Goal: Task Accomplishment & Management: Use online tool/utility

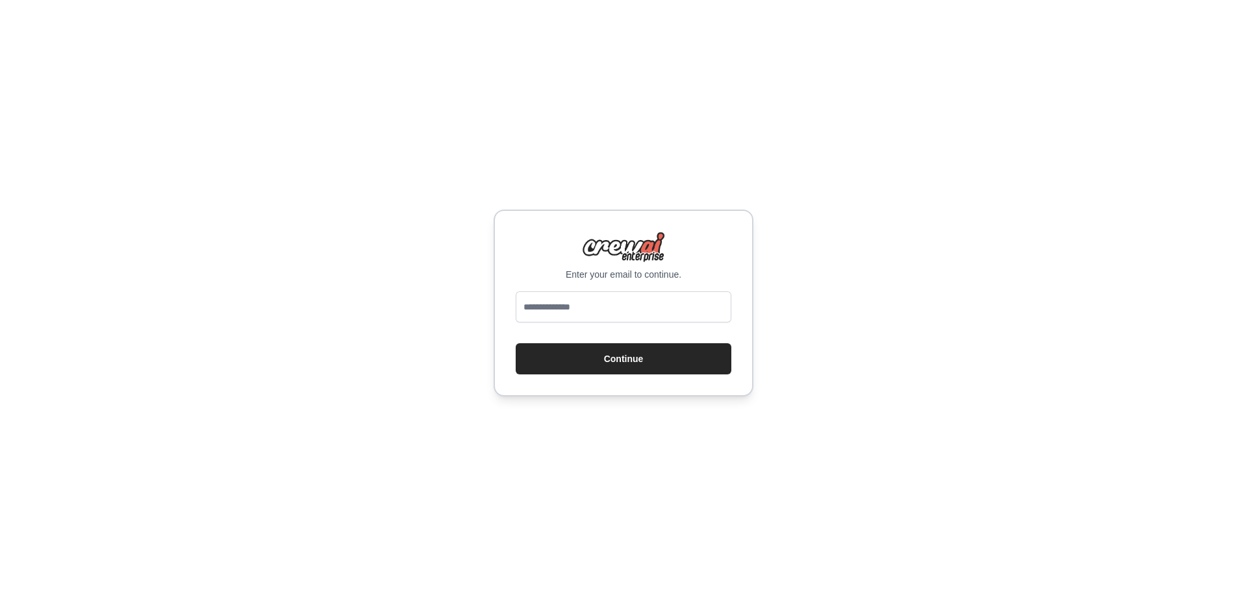
click at [766, 58] on div "Enter your email to continue. Continue" at bounding box center [623, 303] width 1247 height 606
click at [712, 210] on div "Enter your email to continue. Continue" at bounding box center [624, 303] width 260 height 187
click at [529, 292] on input "email" at bounding box center [624, 307] width 216 height 31
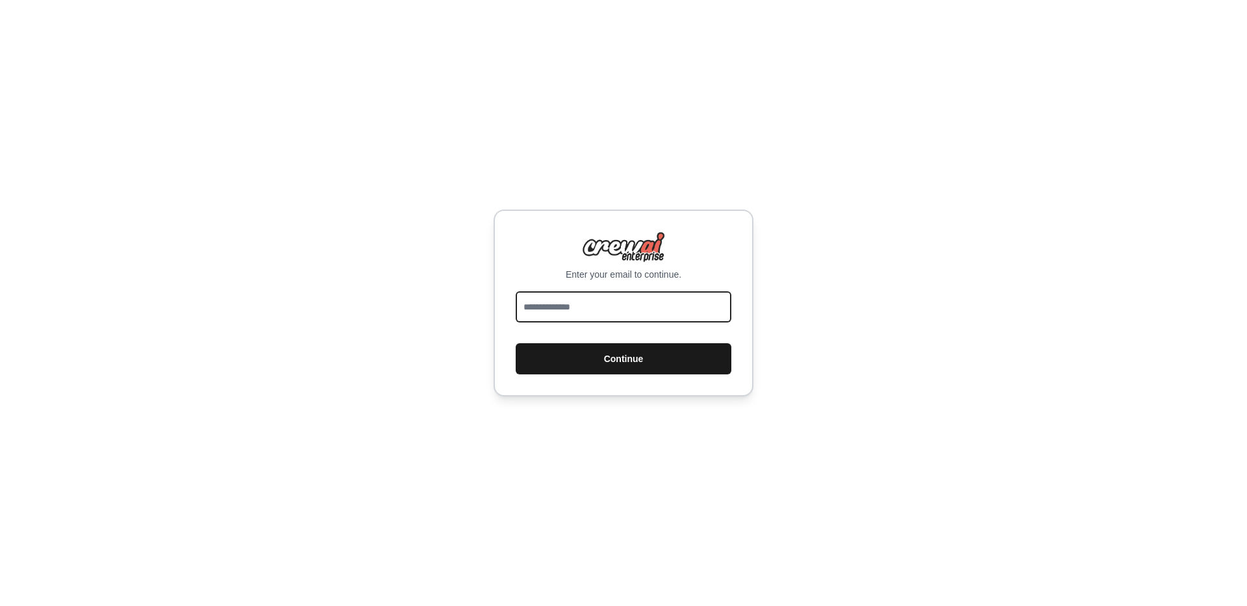
type input "**********"
click at [630, 344] on button "Continue" at bounding box center [624, 359] width 216 height 31
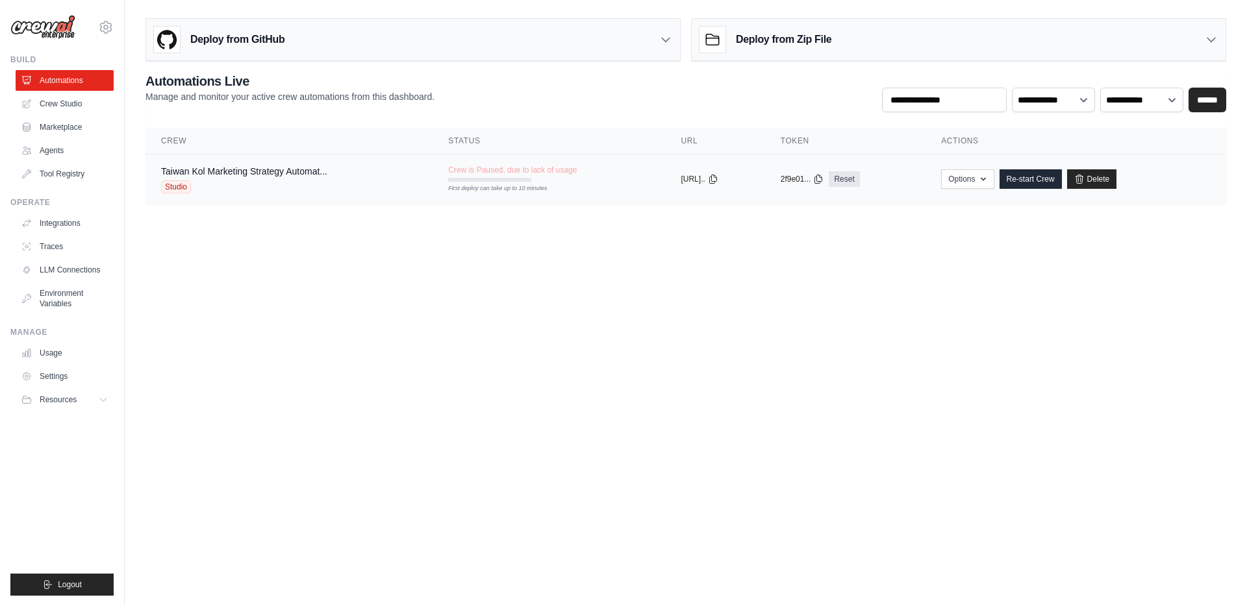
click at [566, 171] on span "Crew is Paused, due to lack of usage" at bounding box center [512, 170] width 129 height 10
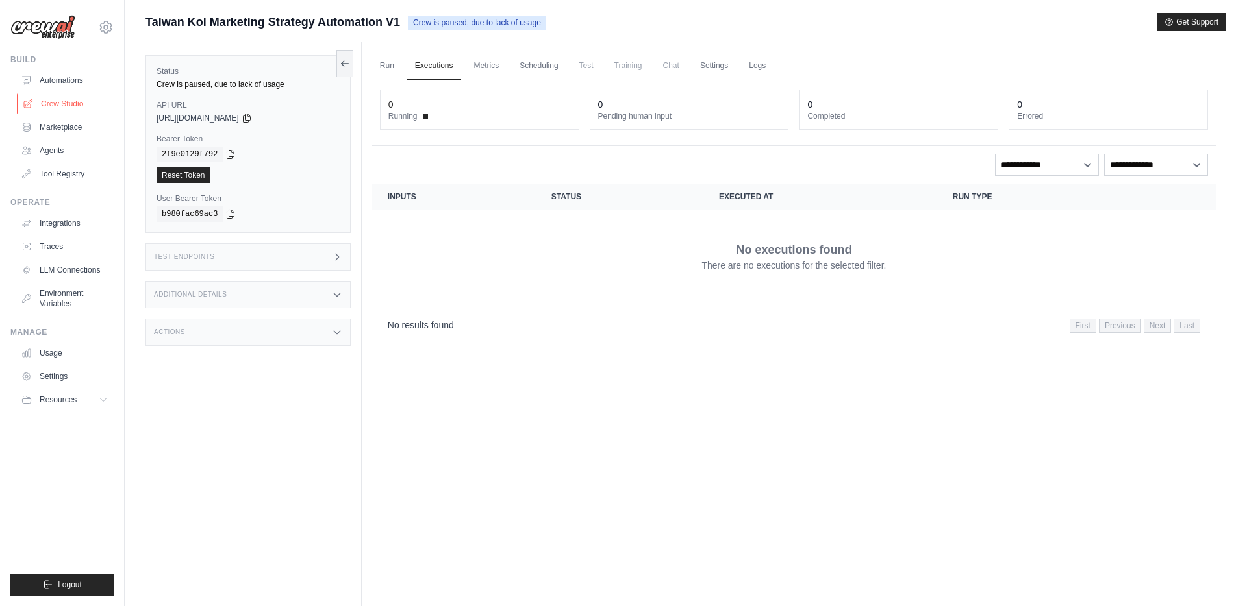
click at [63, 97] on link "Crew Studio" at bounding box center [66, 104] width 98 height 21
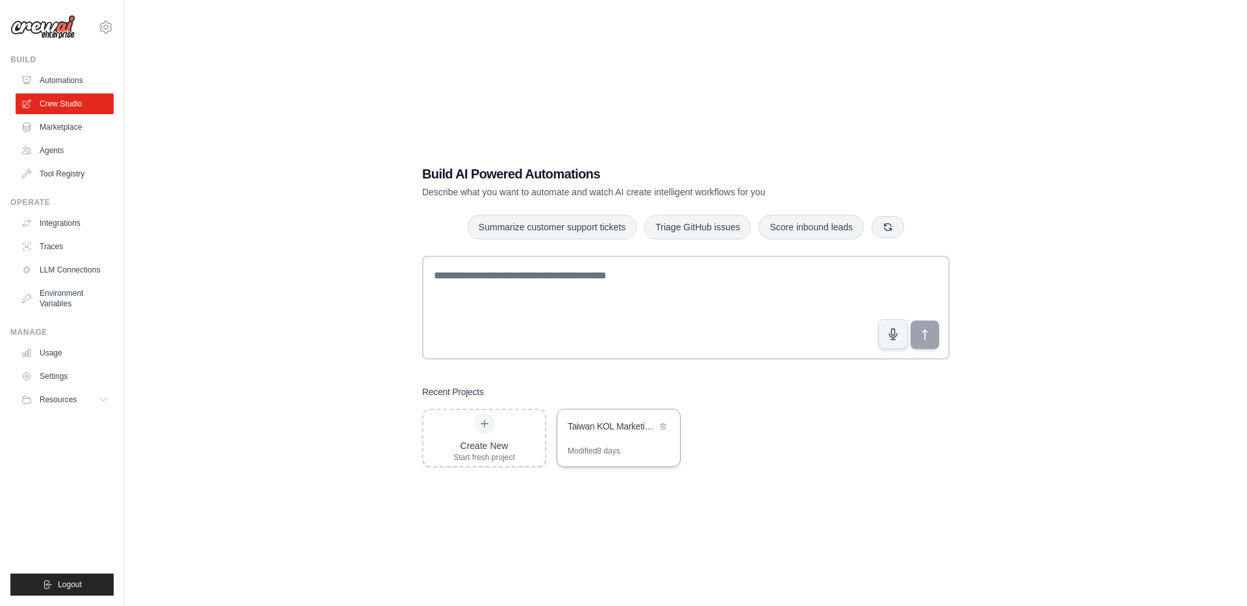
click at [595, 449] on div "Modified 8 days" at bounding box center [594, 451] width 53 height 10
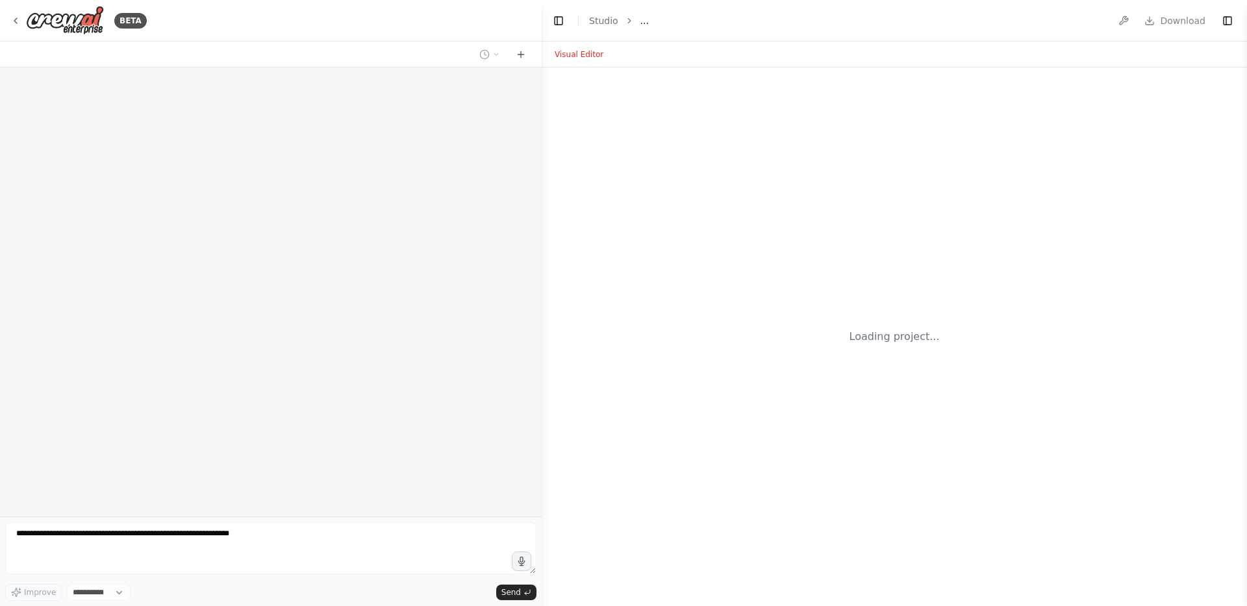
select select "****"
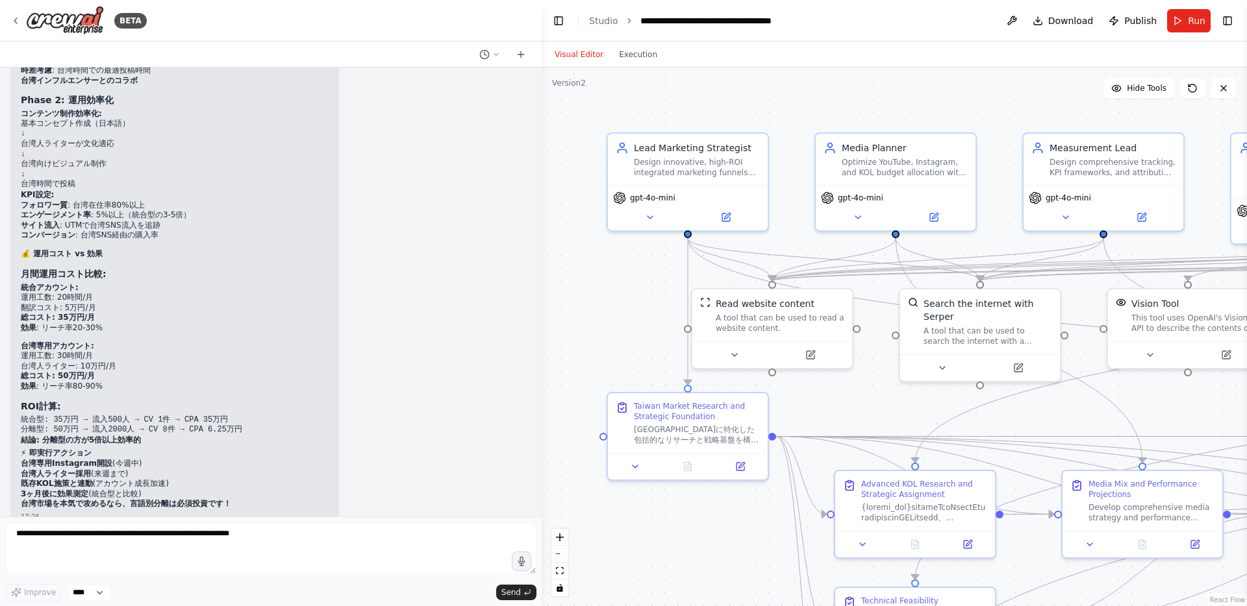
scroll to position [26409, 0]
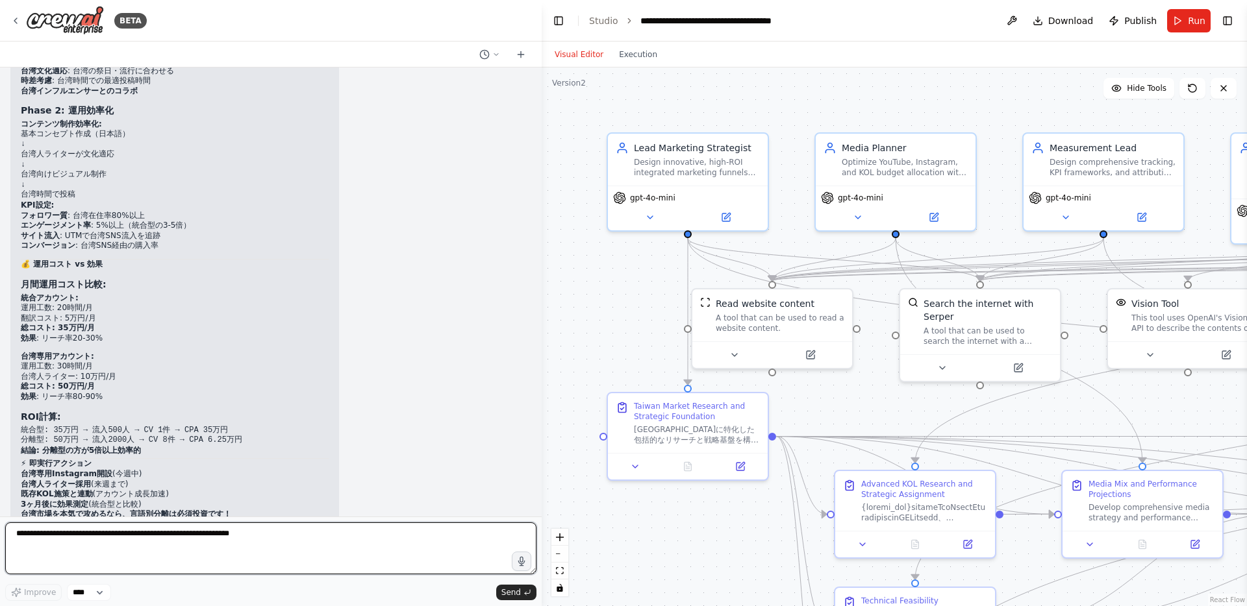
click at [208, 542] on textarea at bounding box center [270, 549] width 531 height 52
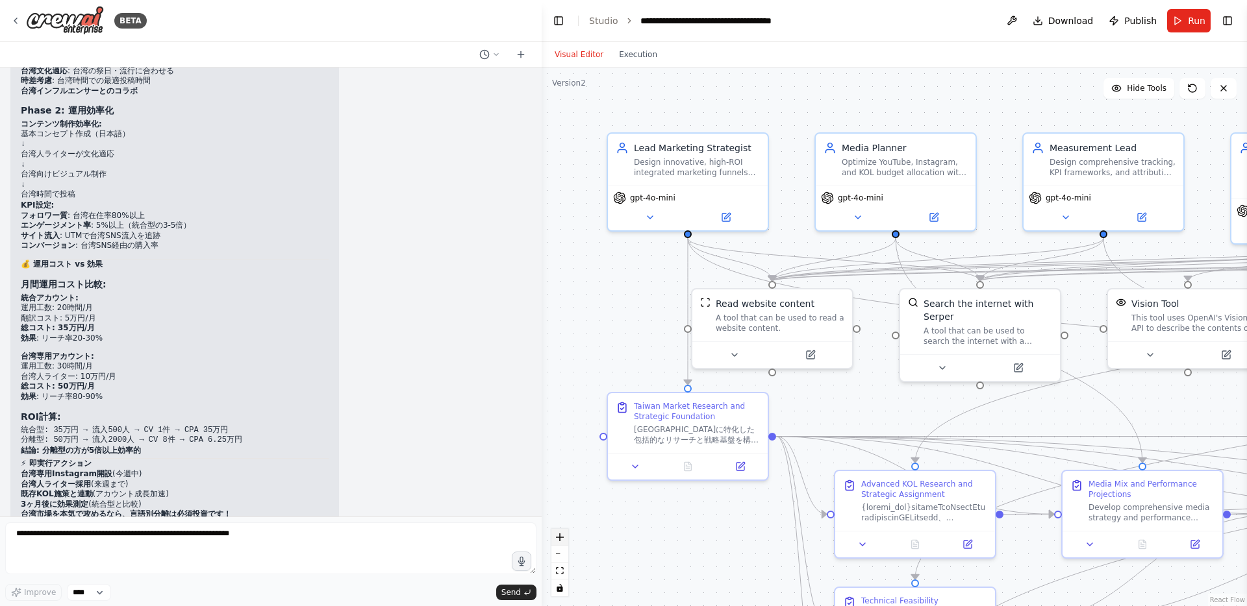
click at [562, 540] on icon "zoom in" at bounding box center [560, 538] width 8 height 8
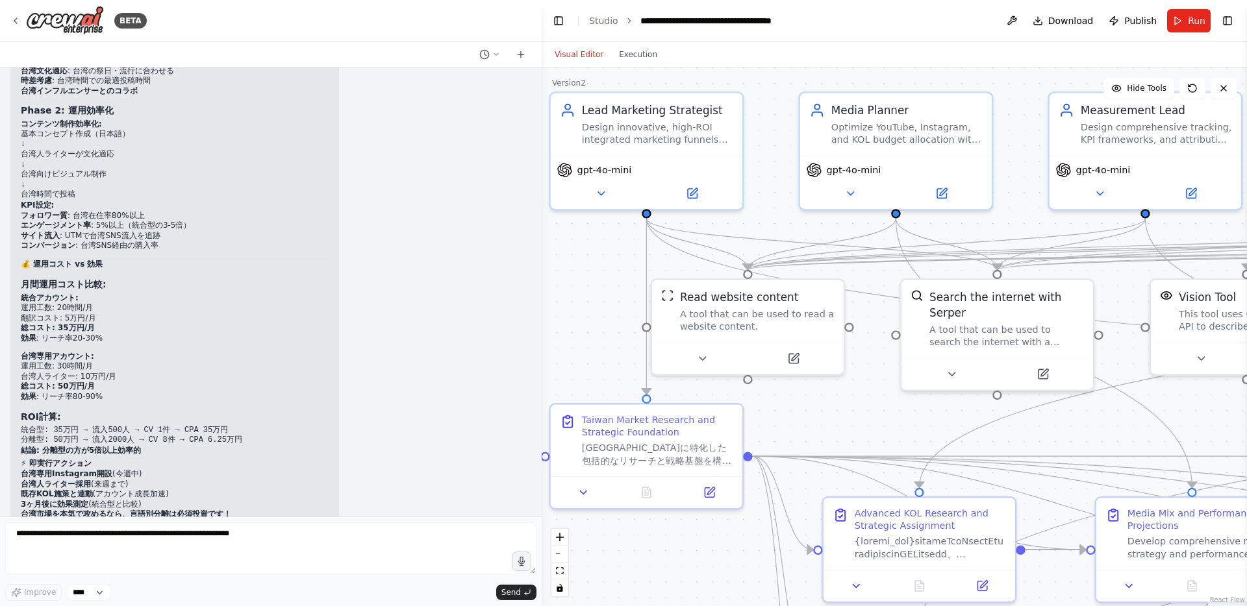
click at [565, 362] on div ".deletable-edge-delete-btn { width: 20px; height: 20px; border: 0px solid #ffff…" at bounding box center [894, 337] width 705 height 539
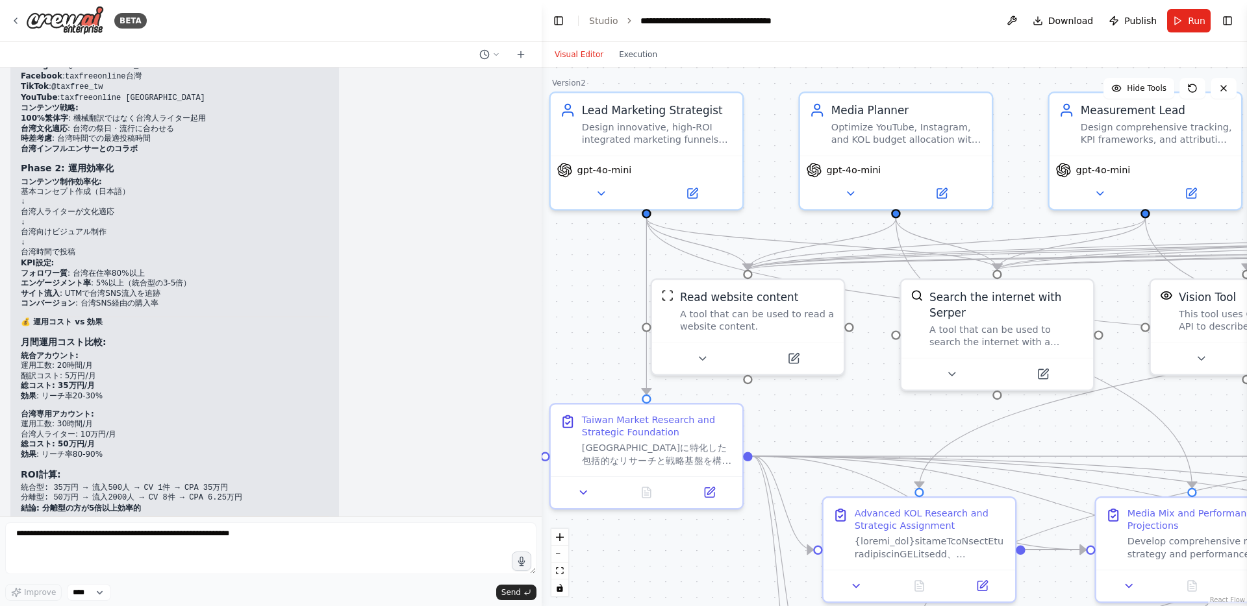
scroll to position [26344, 0]
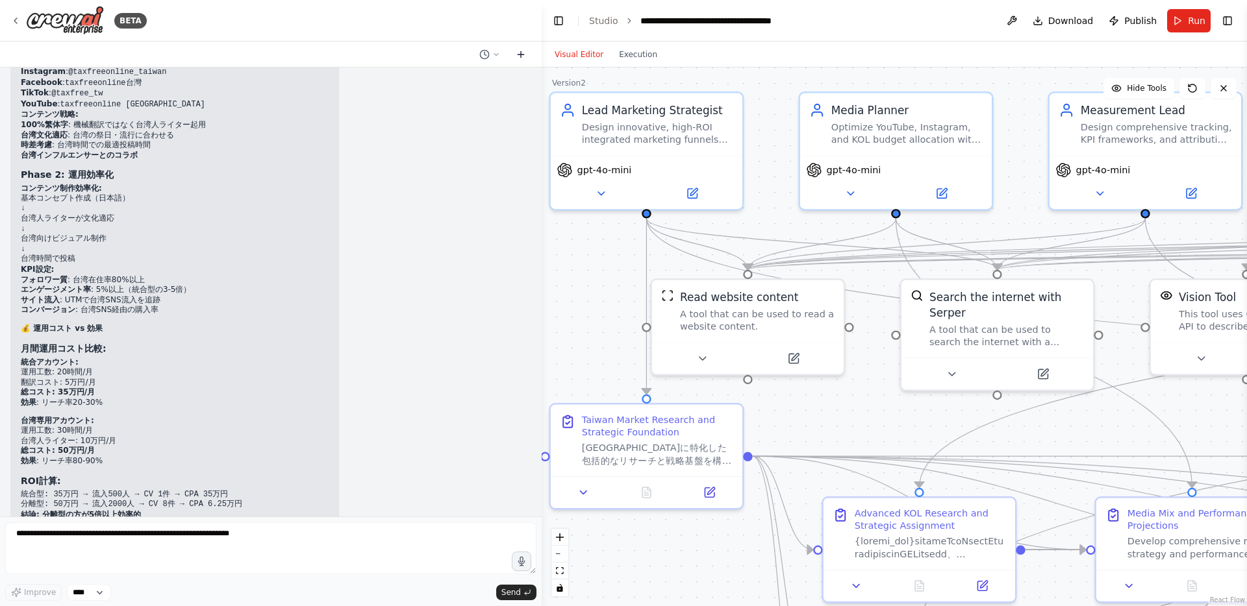
click at [523, 57] on icon at bounding box center [521, 54] width 10 height 10
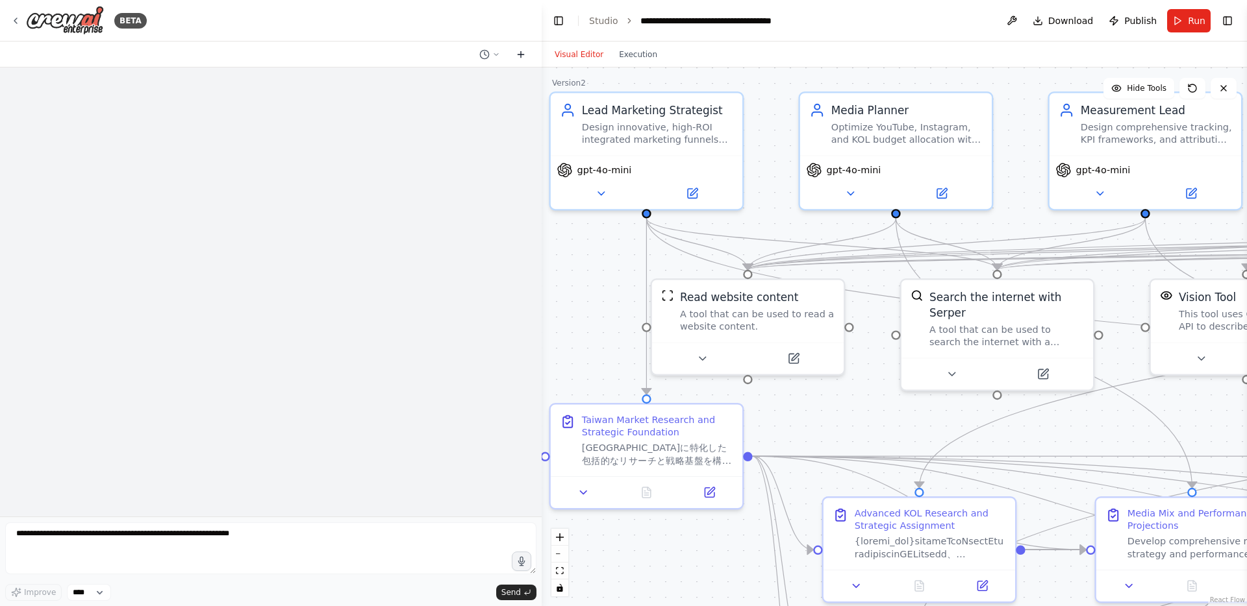
scroll to position [0, 0]
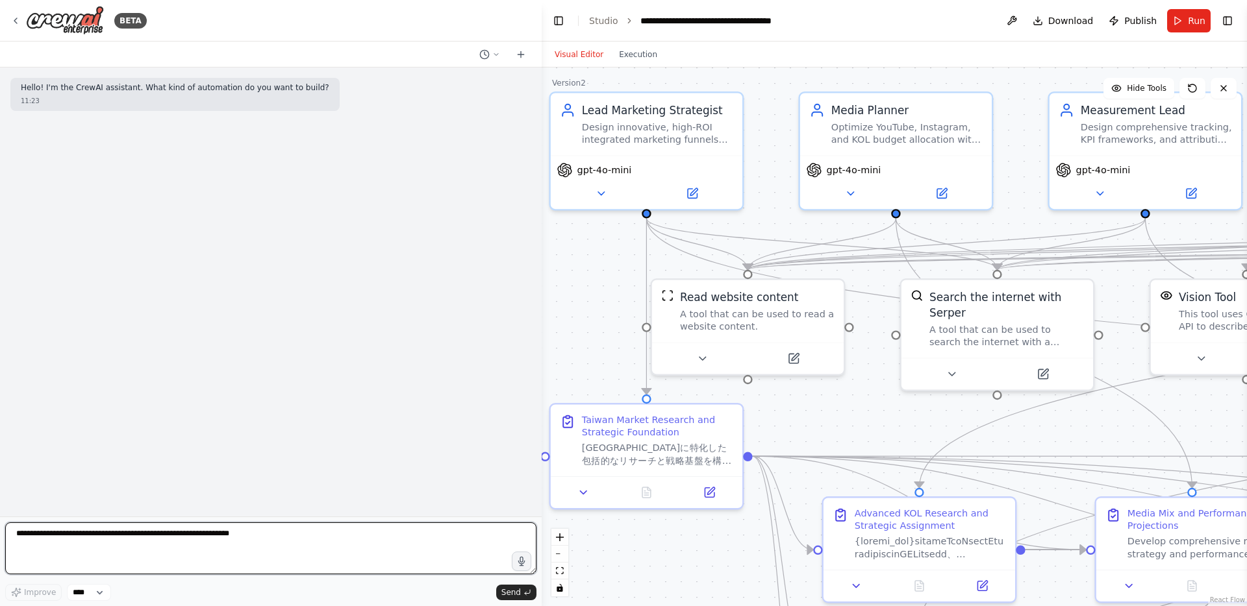
click at [216, 531] on textarea at bounding box center [270, 549] width 531 height 52
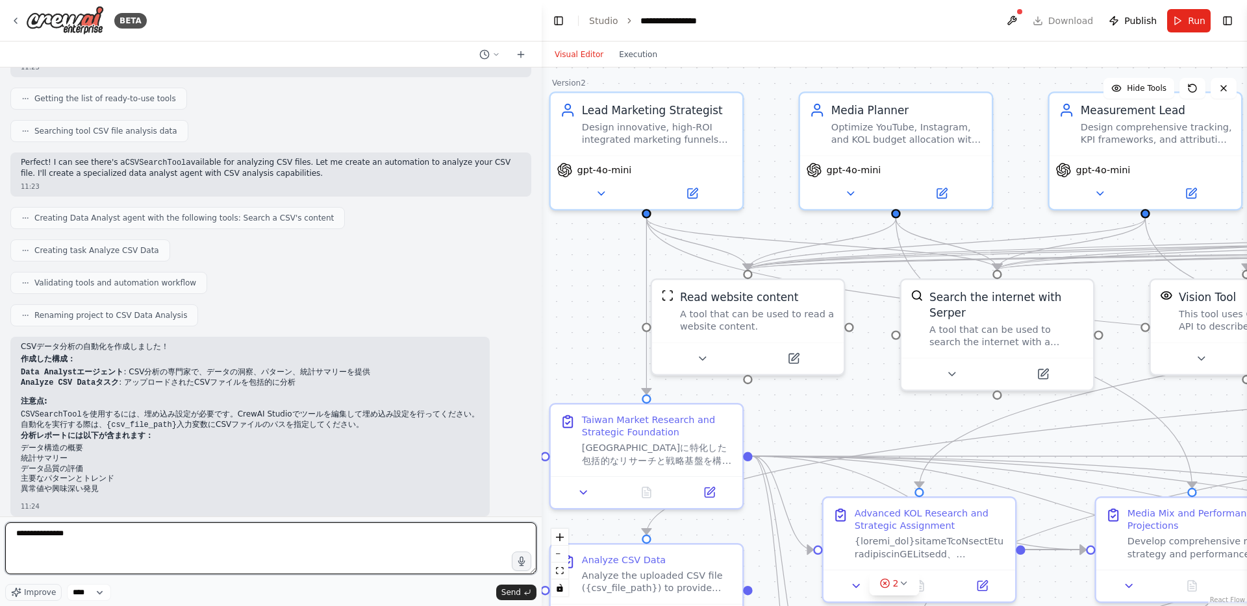
scroll to position [176, 0]
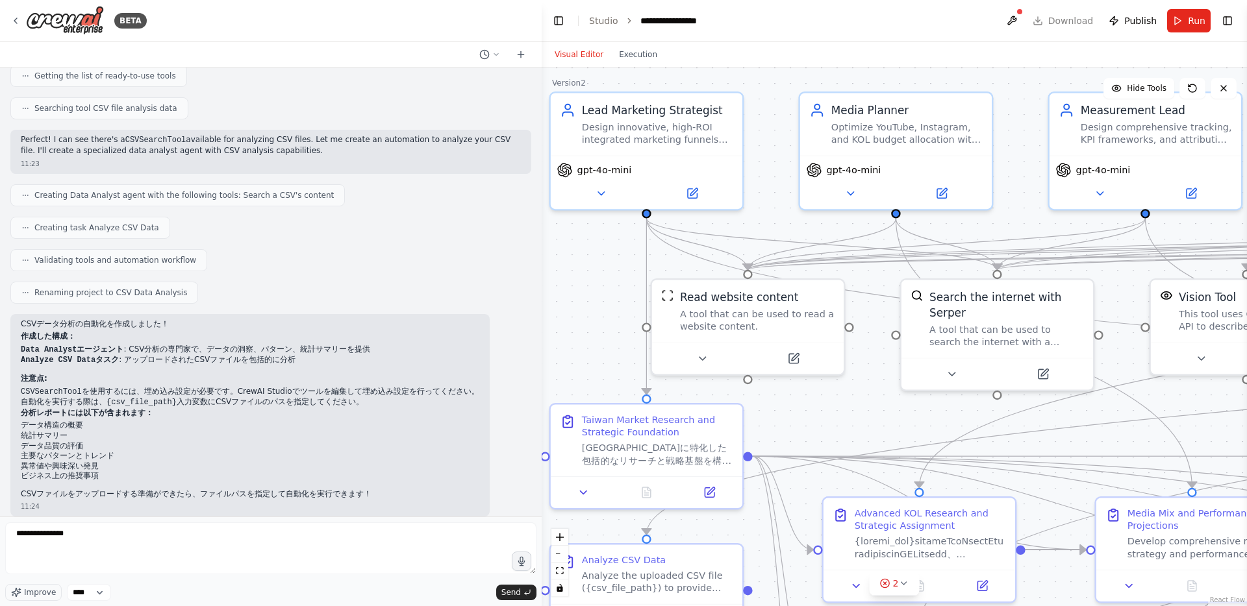
click at [366, 588] on div "Improve **** Send" at bounding box center [270, 592] width 531 height 17
click at [94, 593] on select "****" at bounding box center [89, 592] width 44 height 17
click at [24, 593] on span "Improve" at bounding box center [40, 593] width 32 height 10
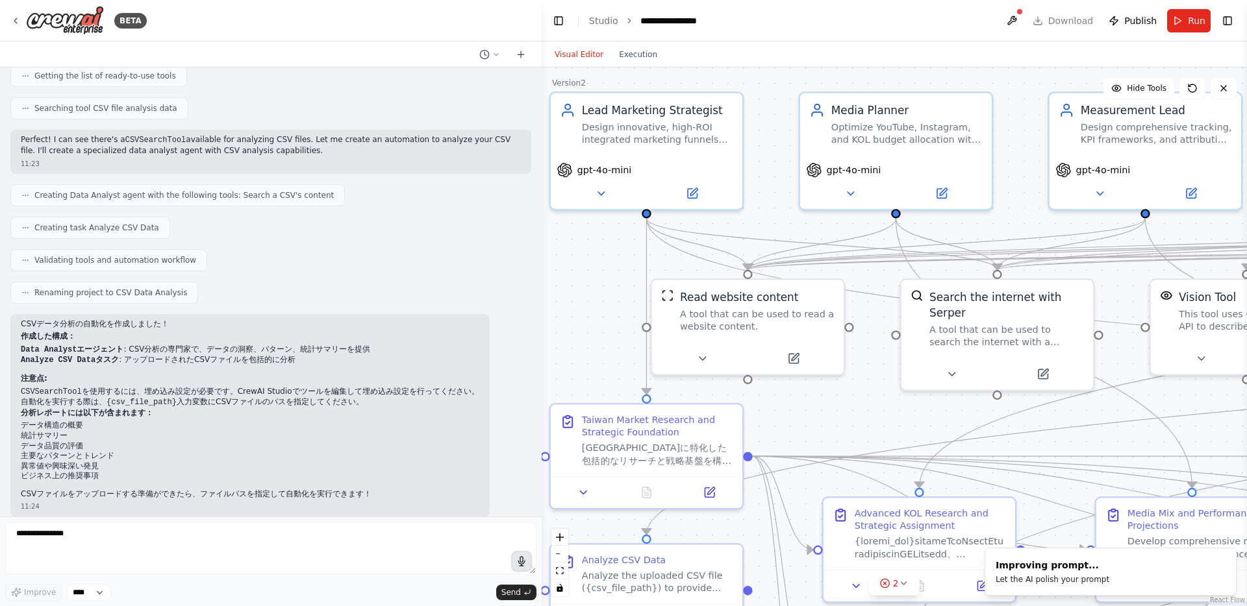
type textarea "**********"
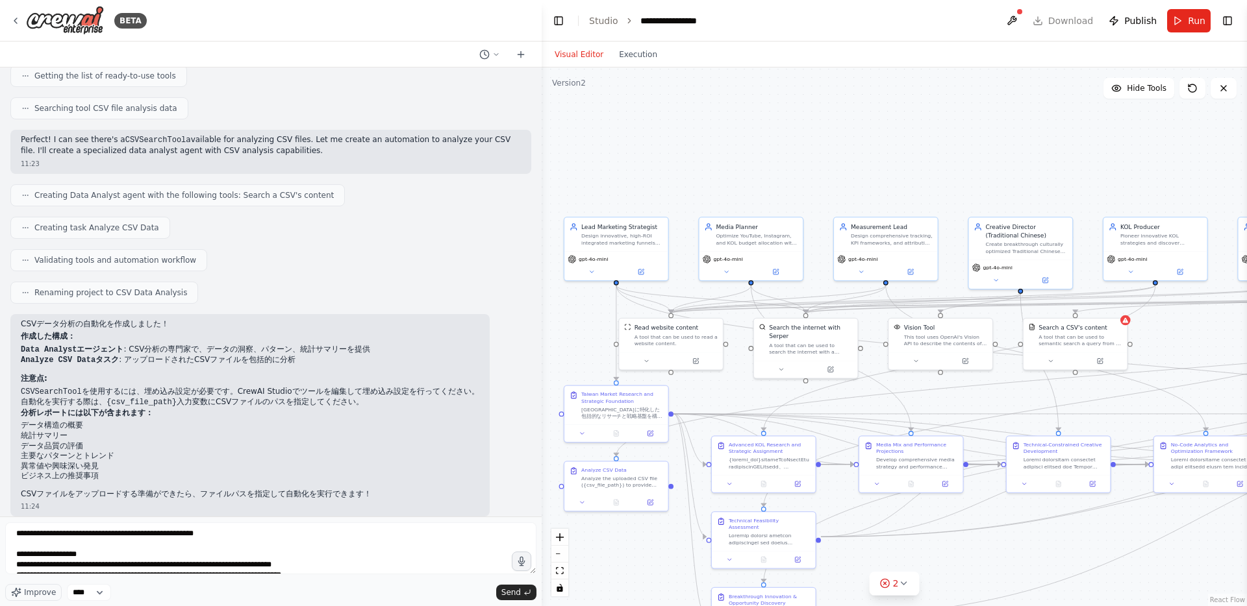
drag, startPoint x: 590, startPoint y: 347, endPoint x: 585, endPoint y: 251, distance: 95.6
click at [585, 251] on div ".deletable-edge-delete-btn { width: 20px; height: 20px; border: 0px solid #ffff…" at bounding box center [894, 337] width 705 height 539
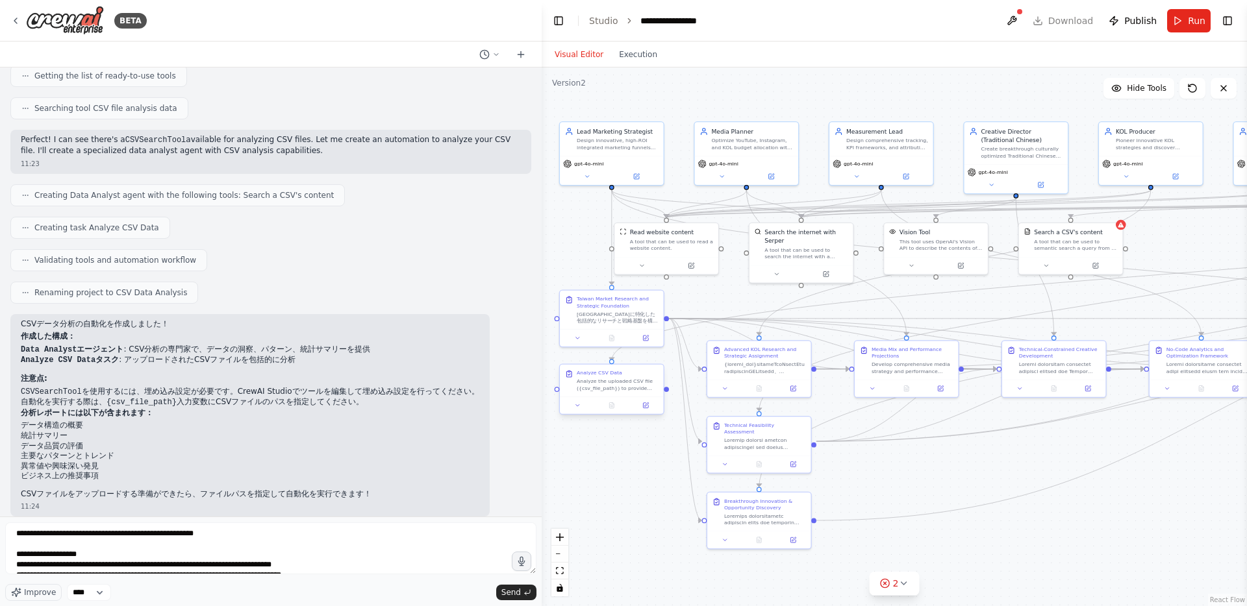
click at [606, 399] on div at bounding box center [612, 406] width 104 height 18
click at [652, 408] on button at bounding box center [645, 406] width 29 height 10
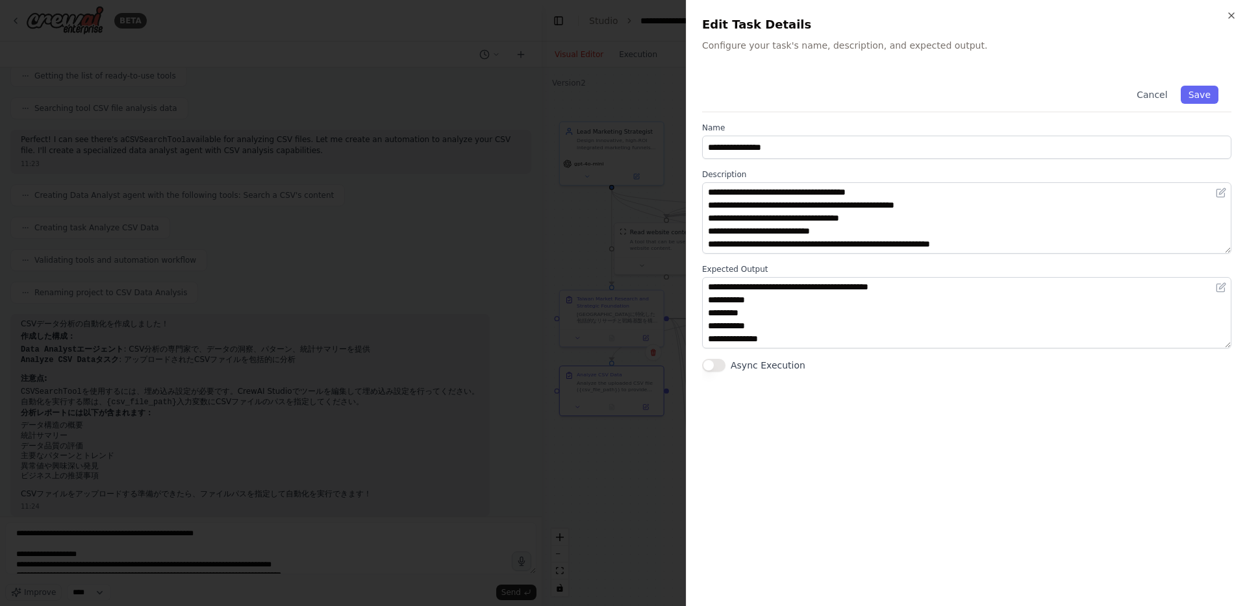
scroll to position [52, 0]
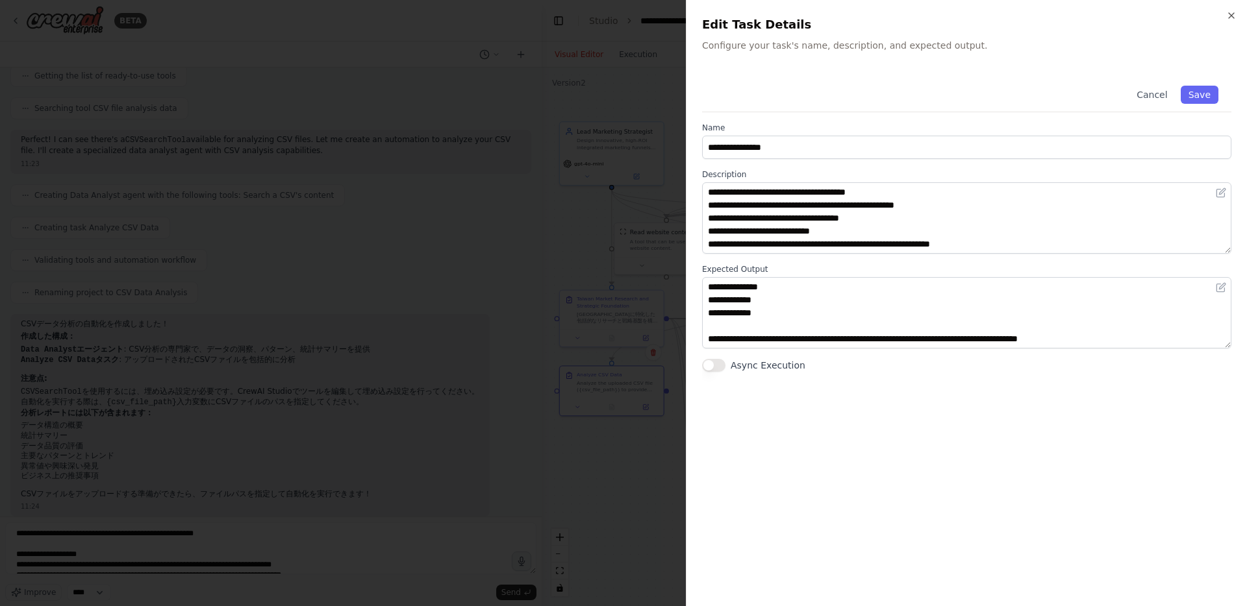
click at [1240, 12] on div "**********" at bounding box center [966, 303] width 561 height 606
click at [1234, 12] on icon "button" at bounding box center [1231, 15] width 10 height 10
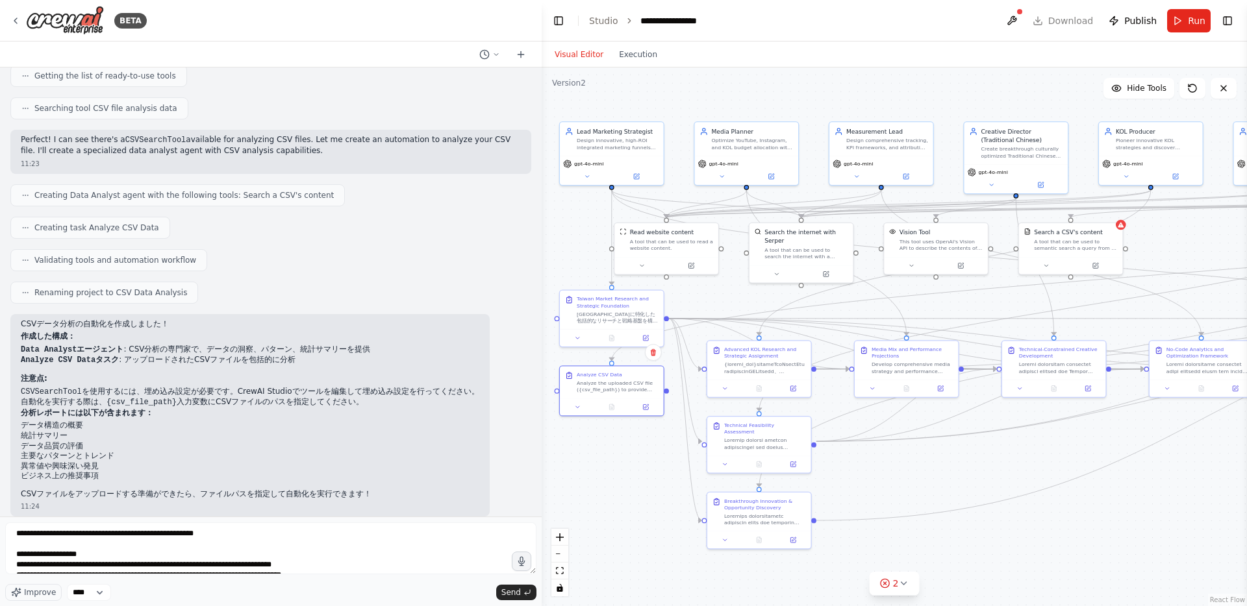
scroll to position [84, 0]
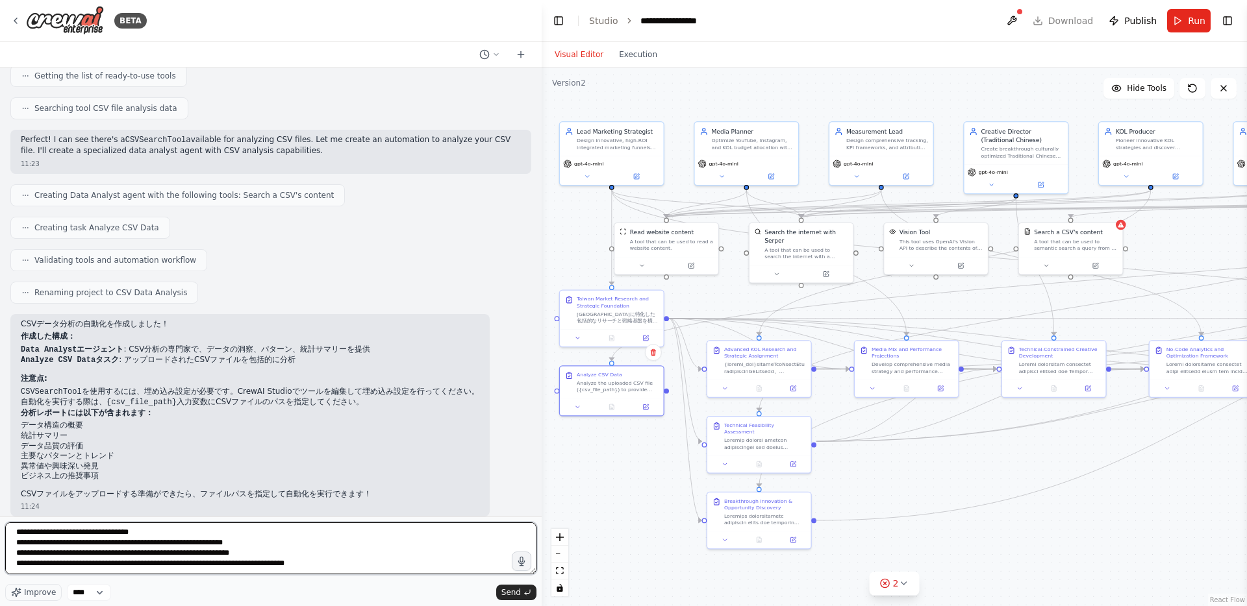
click at [168, 562] on textarea "**********" at bounding box center [270, 549] width 531 height 52
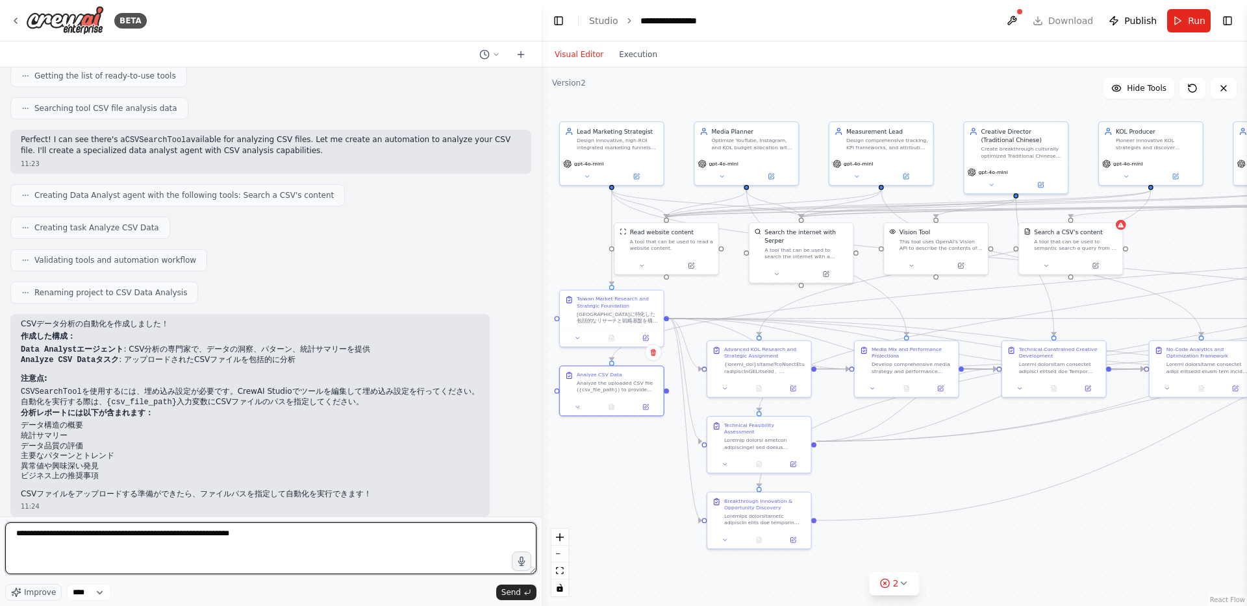
scroll to position [0, 0]
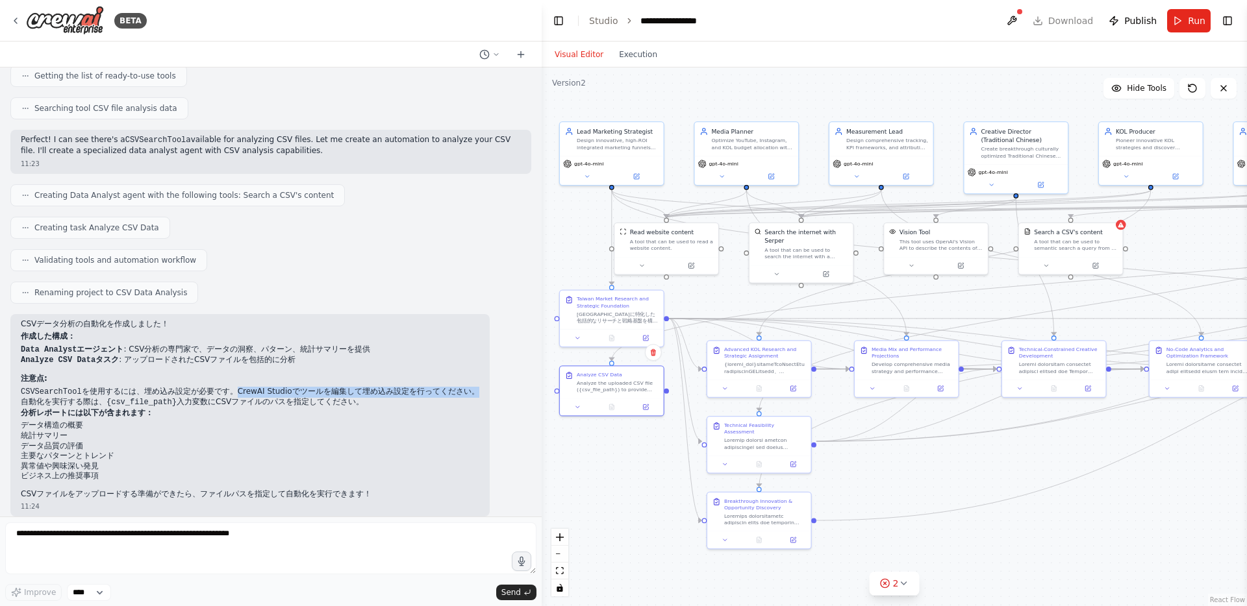
drag, startPoint x: 471, startPoint y: 379, endPoint x: 237, endPoint y: 379, distance: 233.8
click at [238, 387] on li "CSVSearchTool を使用するには、埋め込み設定が必要です。CrewAI Studioでツールを編集して埋め込み設定を行ってください。" at bounding box center [250, 392] width 458 height 11
click at [237, 387] on li "CSVSearchTool を使用するには、埋め込み設定が必要です。CrewAI Studioでツールを編集して埋め込み設定を行ってください。" at bounding box center [250, 392] width 458 height 11
drag, startPoint x: 21, startPoint y: 382, endPoint x: 391, endPoint y: 394, distance: 370.3
click at [391, 394] on ol "CSVSearchTool を使用するには、埋め込み設定が必要です。CrewAI Studioでツールを編集して埋め込み設定を行ってください。 自動化を実行す…" at bounding box center [250, 397] width 458 height 21
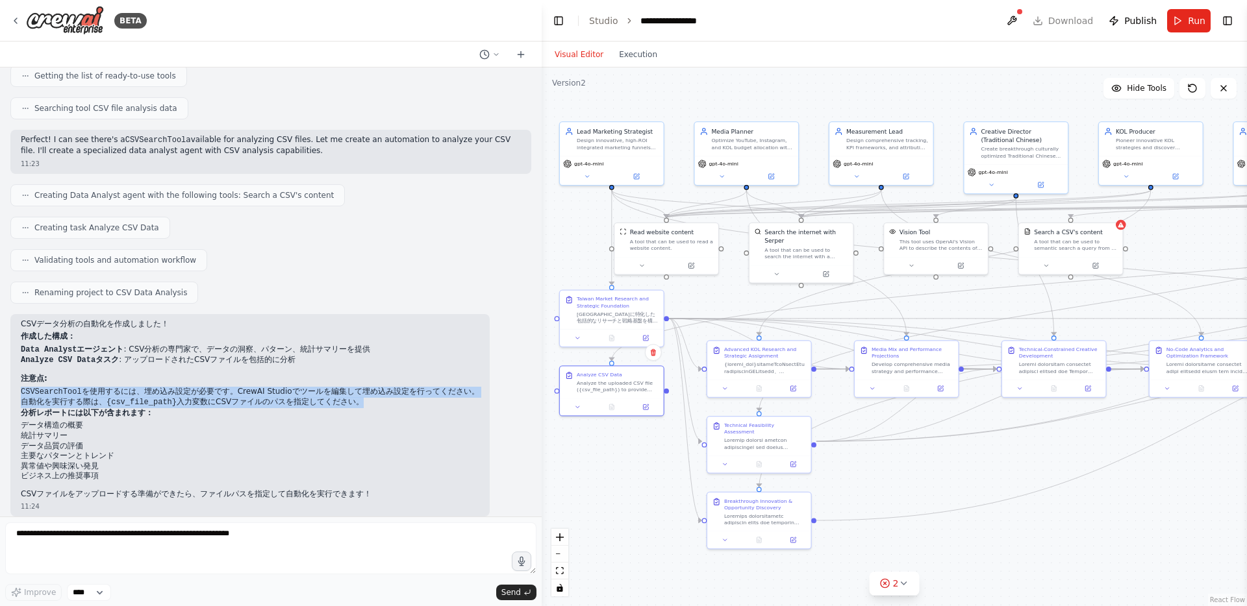
copy ol "CSVSearchTool を使用するには、埋め込み設定が必要です。CrewAI Studioでツールを編集して埋め込み設定を行ってください。 自動化を実行す…"
click at [20, 16] on icon at bounding box center [15, 21] width 10 height 10
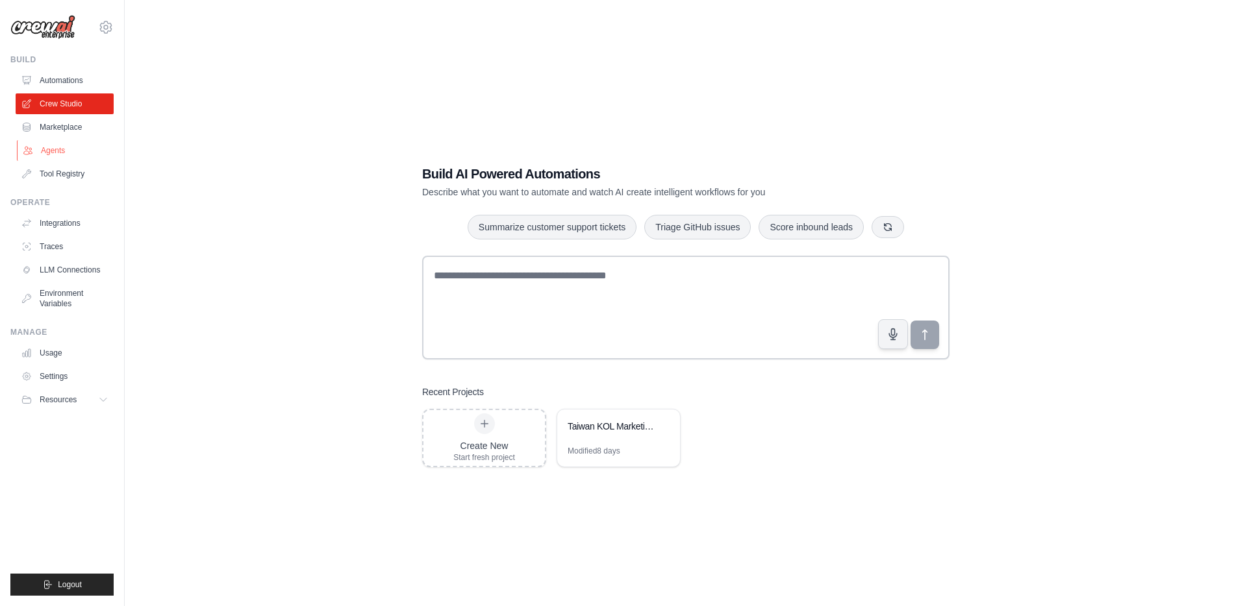
click at [68, 145] on link "Agents" at bounding box center [66, 150] width 98 height 21
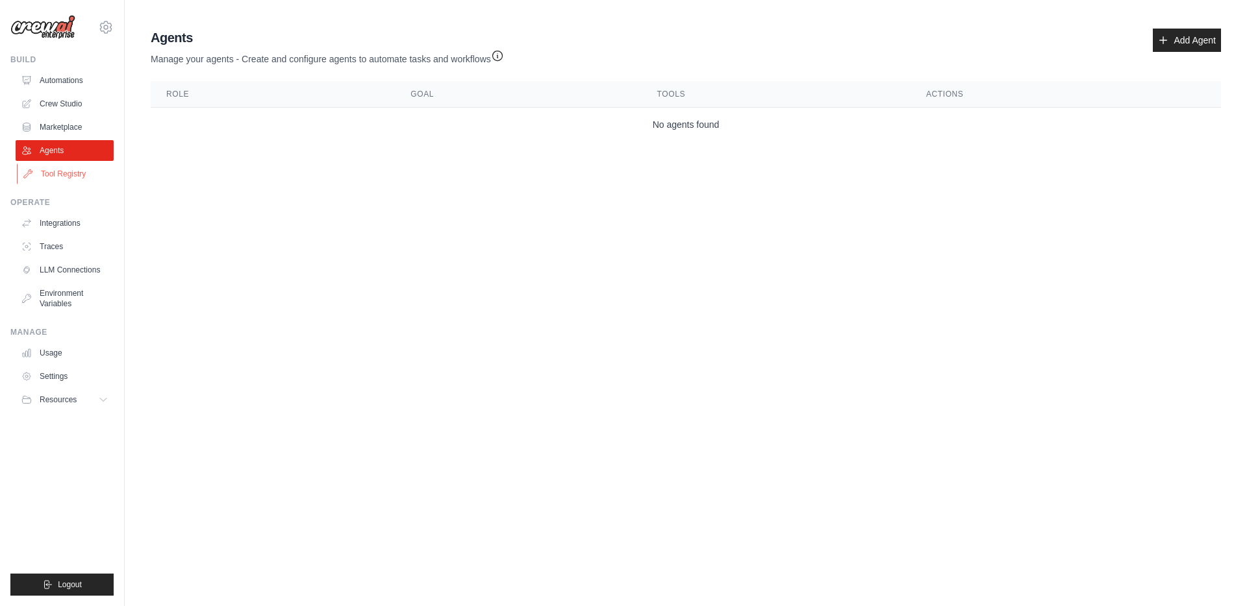
click at [62, 169] on link "Tool Registry" at bounding box center [66, 174] width 98 height 21
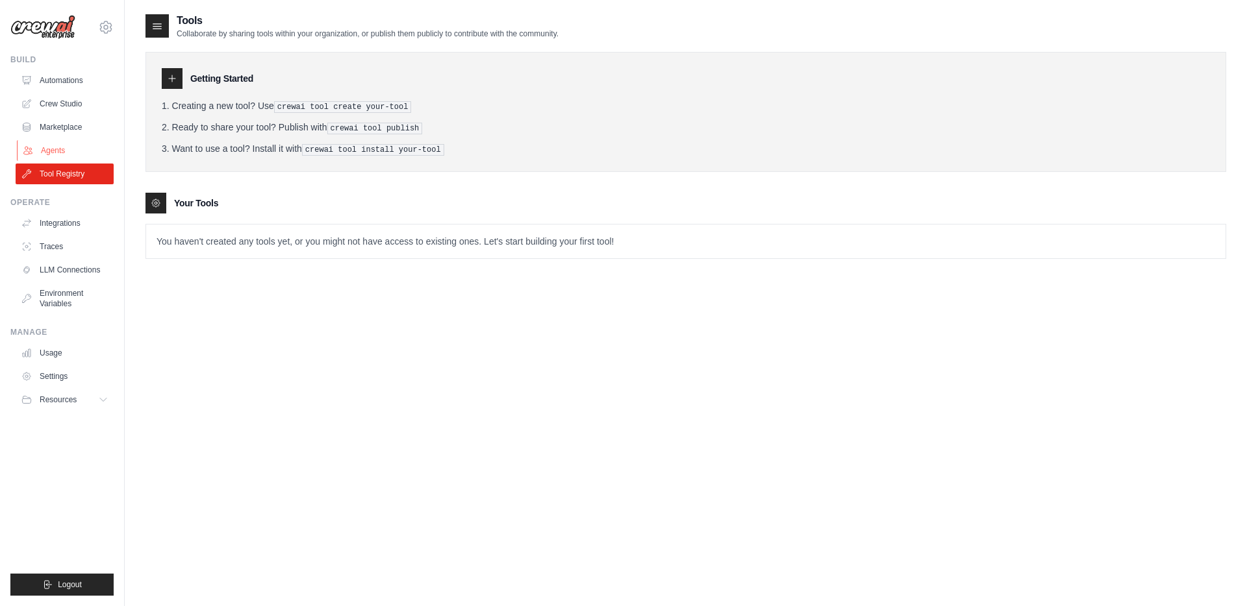
click at [66, 144] on link "Agents" at bounding box center [66, 150] width 98 height 21
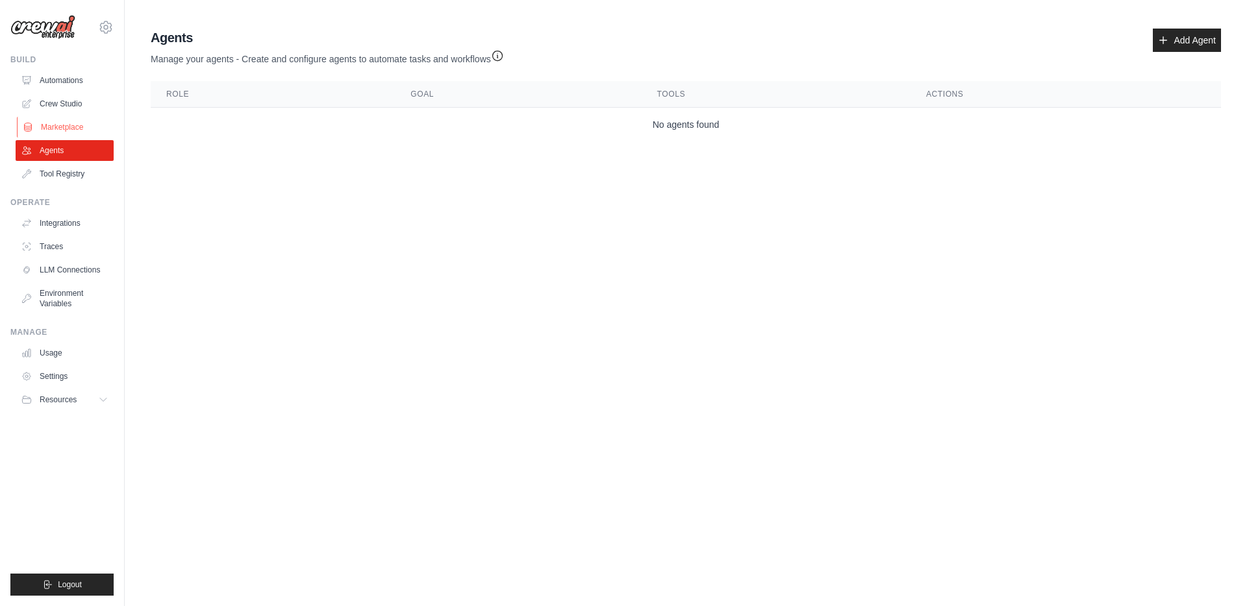
click at [62, 118] on link "Marketplace" at bounding box center [66, 127] width 98 height 21
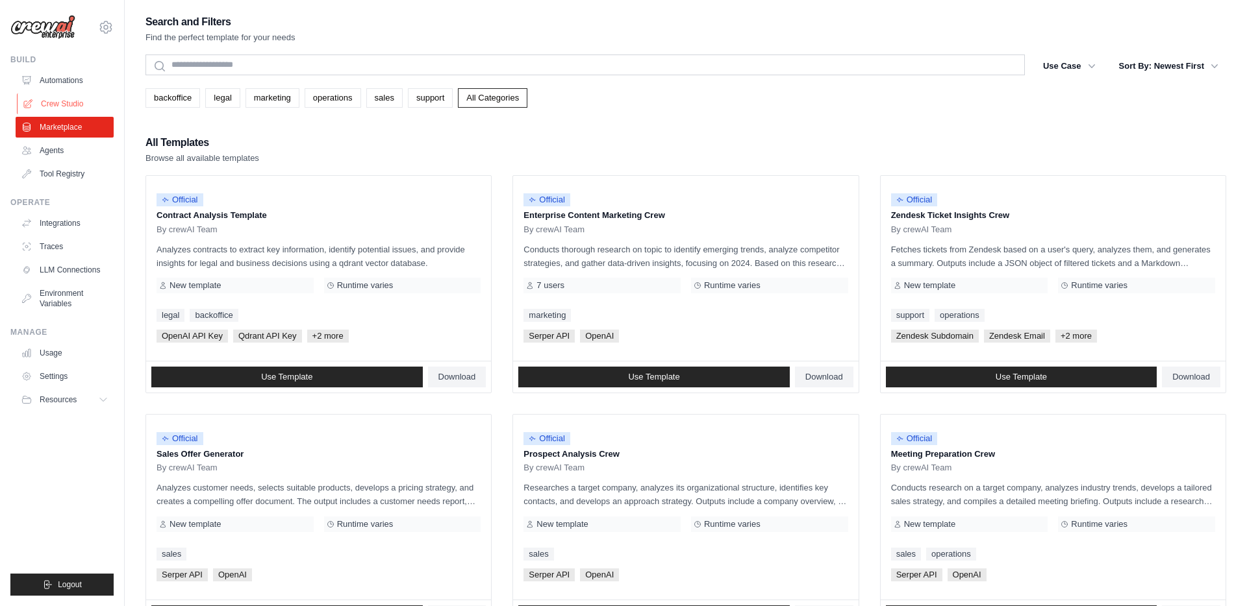
click at [63, 100] on link "Crew Studio" at bounding box center [66, 104] width 98 height 21
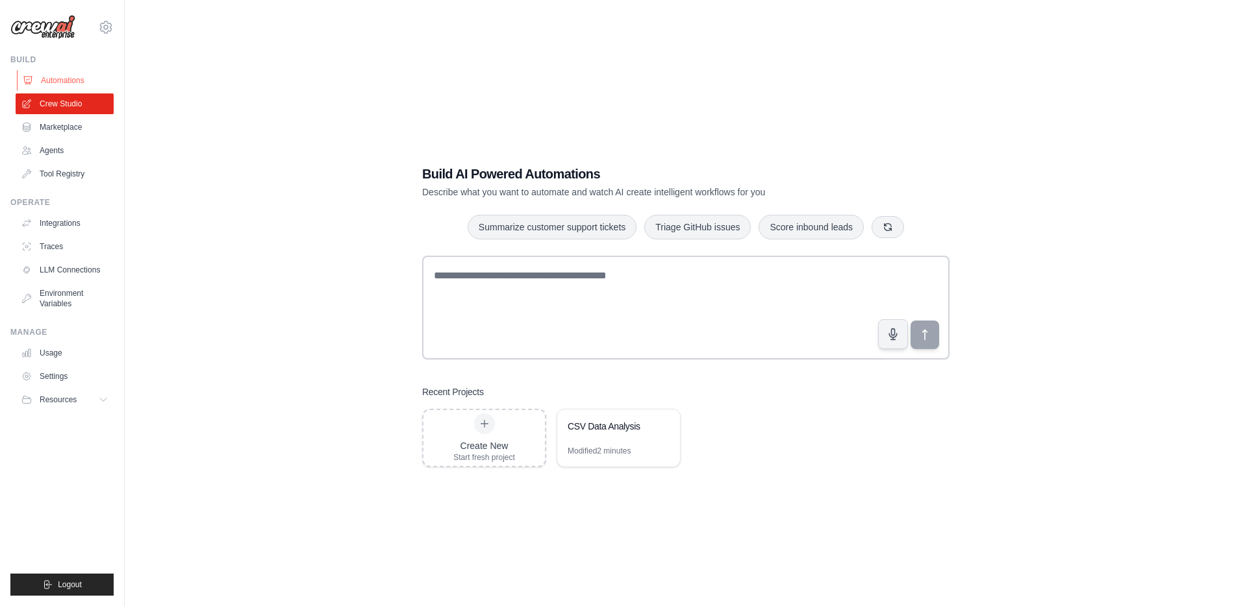
click at [70, 81] on link "Automations" at bounding box center [66, 80] width 98 height 21
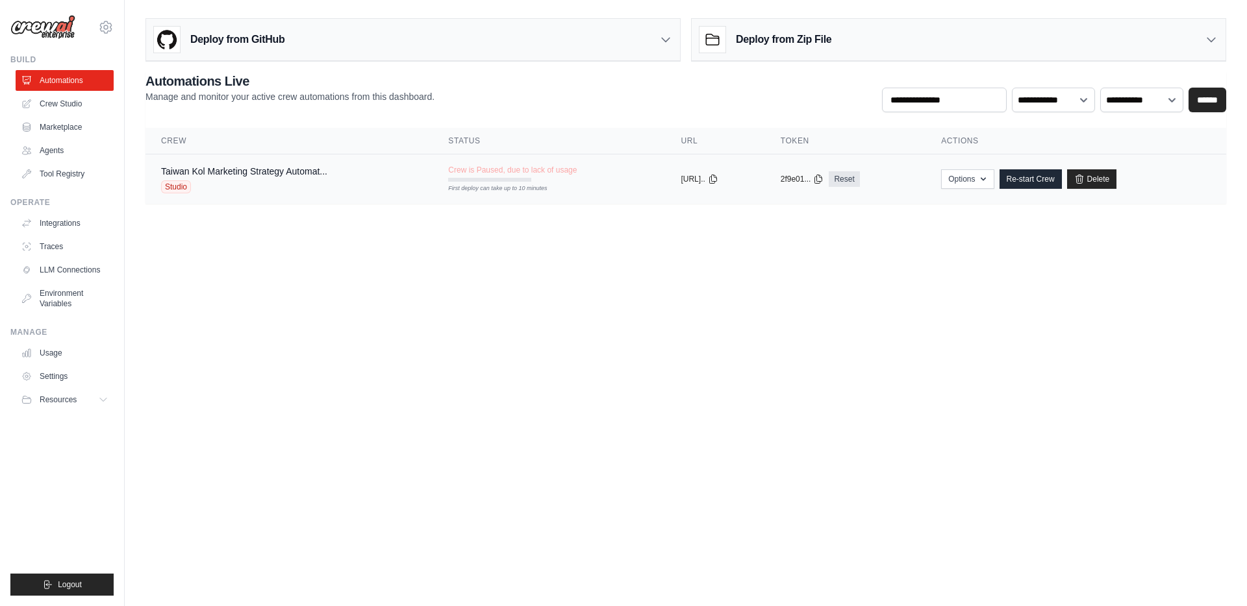
click at [192, 177] on div "Taiwan Kol Marketing Strategy Automat..." at bounding box center [244, 171] width 166 height 13
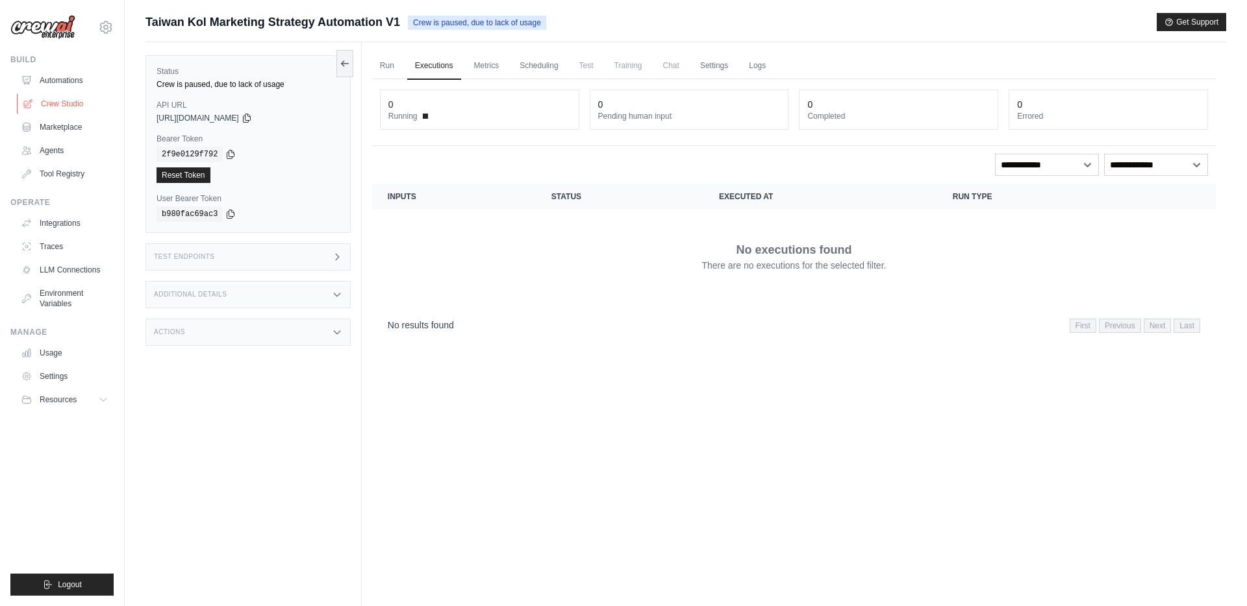
click at [71, 105] on link "Crew Studio" at bounding box center [66, 104] width 98 height 21
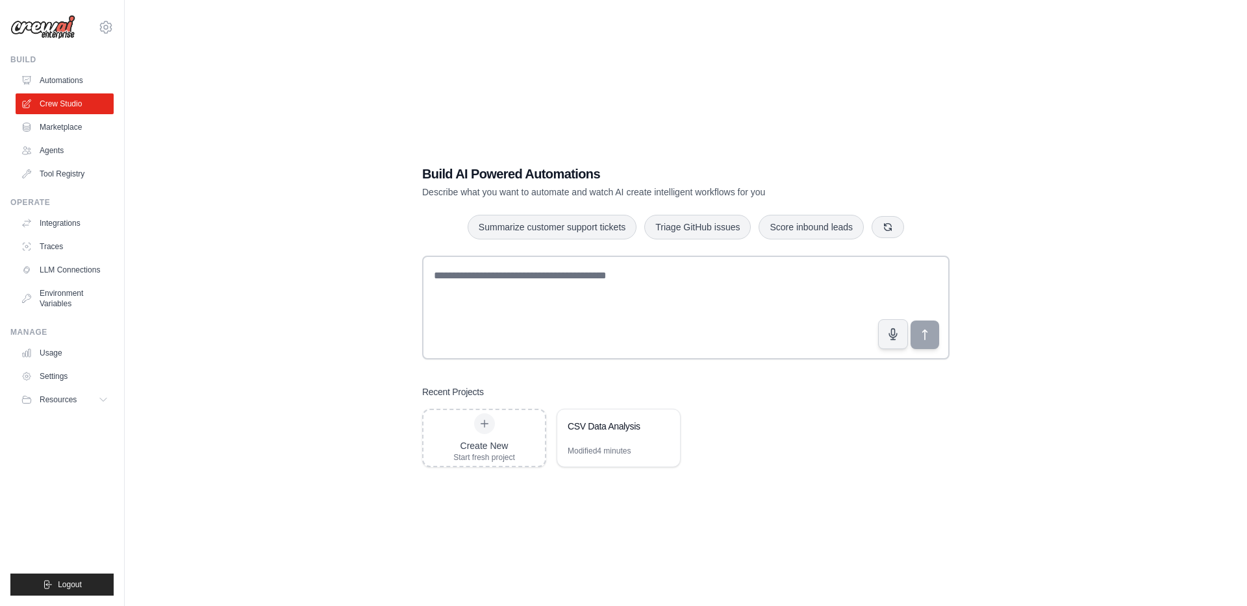
scroll to position [26, 0]
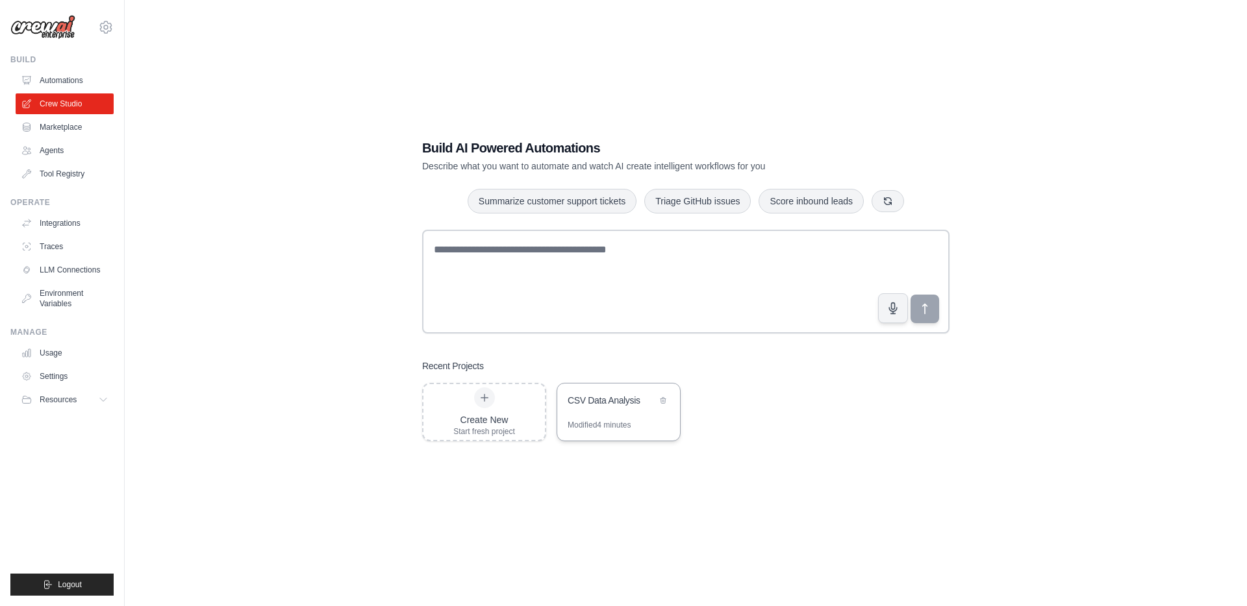
click at [616, 408] on div "CSV Data Analysis" at bounding box center [612, 402] width 89 height 16
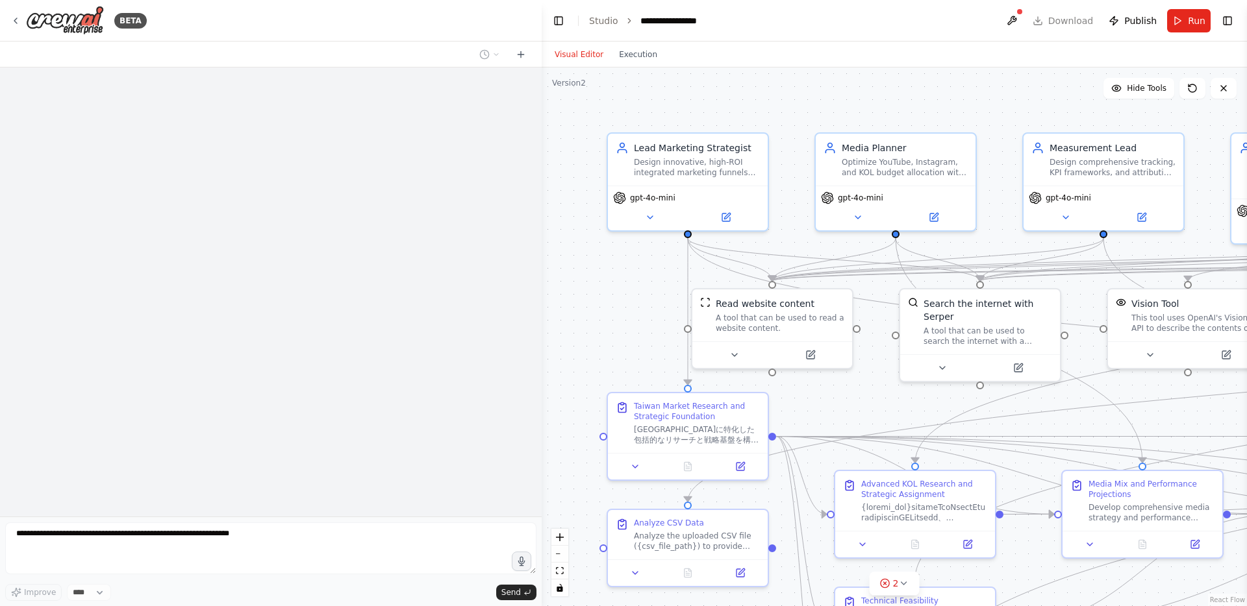
scroll to position [176, 0]
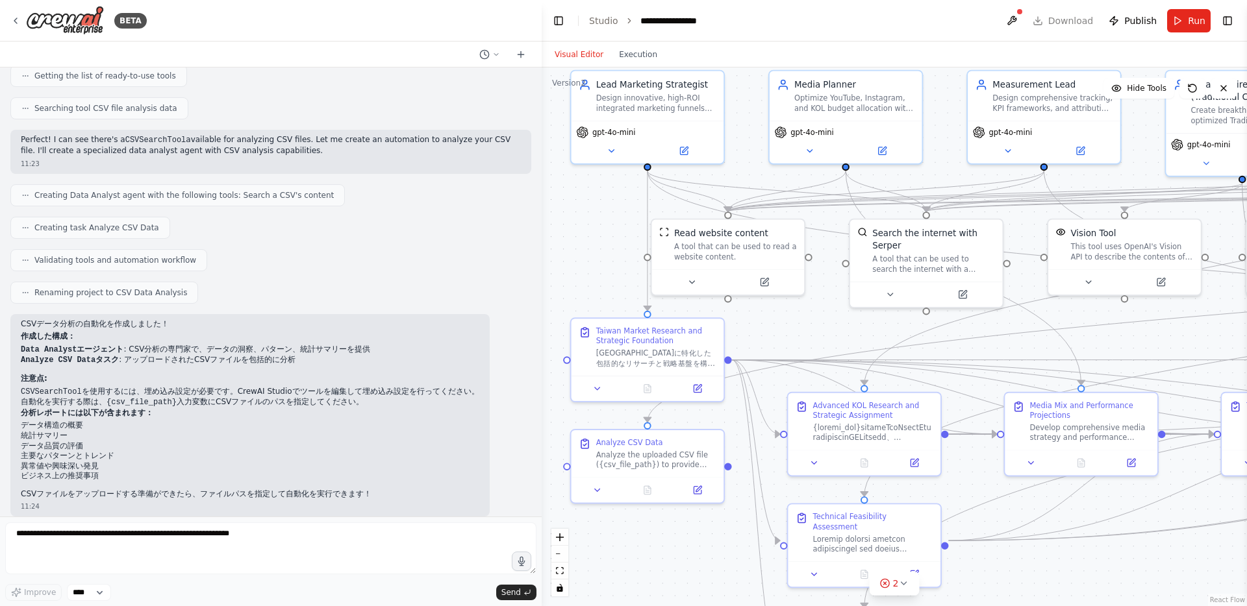
drag, startPoint x: 658, startPoint y: 340, endPoint x: 614, endPoint y: 256, distance: 94.7
click at [614, 256] on div ".deletable-edge-delete-btn { width: 20px; height: 20px; border: 0px solid #ffff…" at bounding box center [894, 337] width 705 height 539
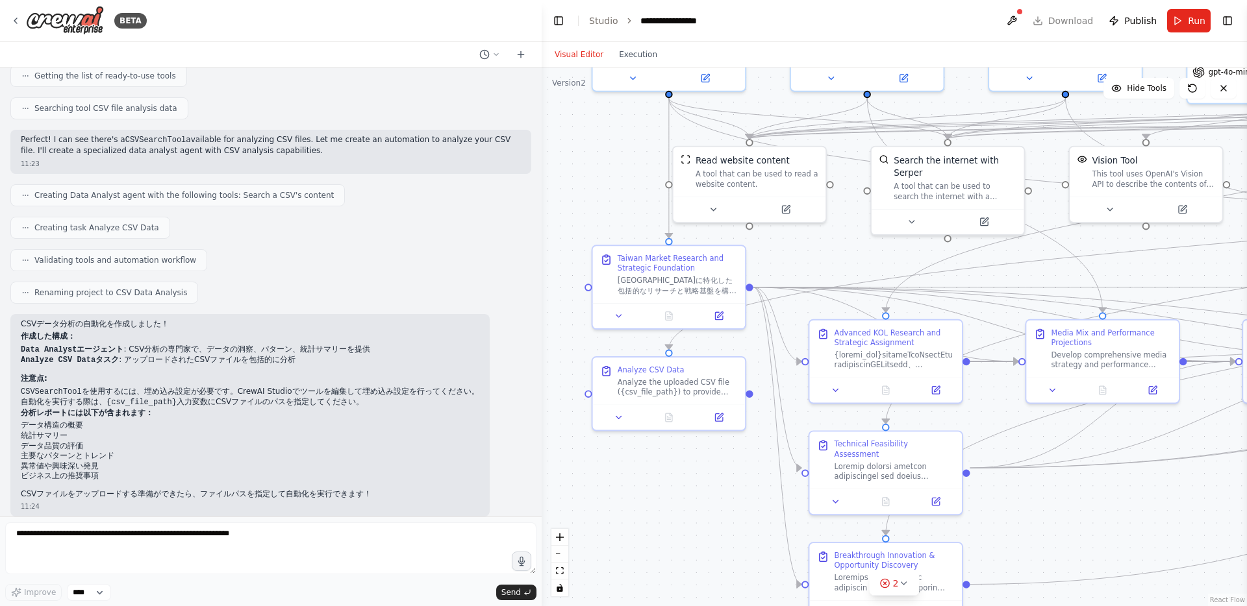
drag, startPoint x: 593, startPoint y: 246, endPoint x: 619, endPoint y: 182, distance: 68.7
click at [619, 182] on div ".deletable-edge-delete-btn { width: 20px; height: 20px; border: 0px solid #ffff…" at bounding box center [894, 337] width 705 height 539
click at [692, 383] on div "Analyze the uploaded CSV file ({csv_file_path}) to provide comprehensive insigh…" at bounding box center [678, 383] width 120 height 20
click at [696, 390] on div "Analyze the uploaded CSV file ({csv_file_path}) to provide comprehensive insigh…" at bounding box center [678, 383] width 120 height 20
click at [715, 410] on icon at bounding box center [718, 412] width 7 height 7
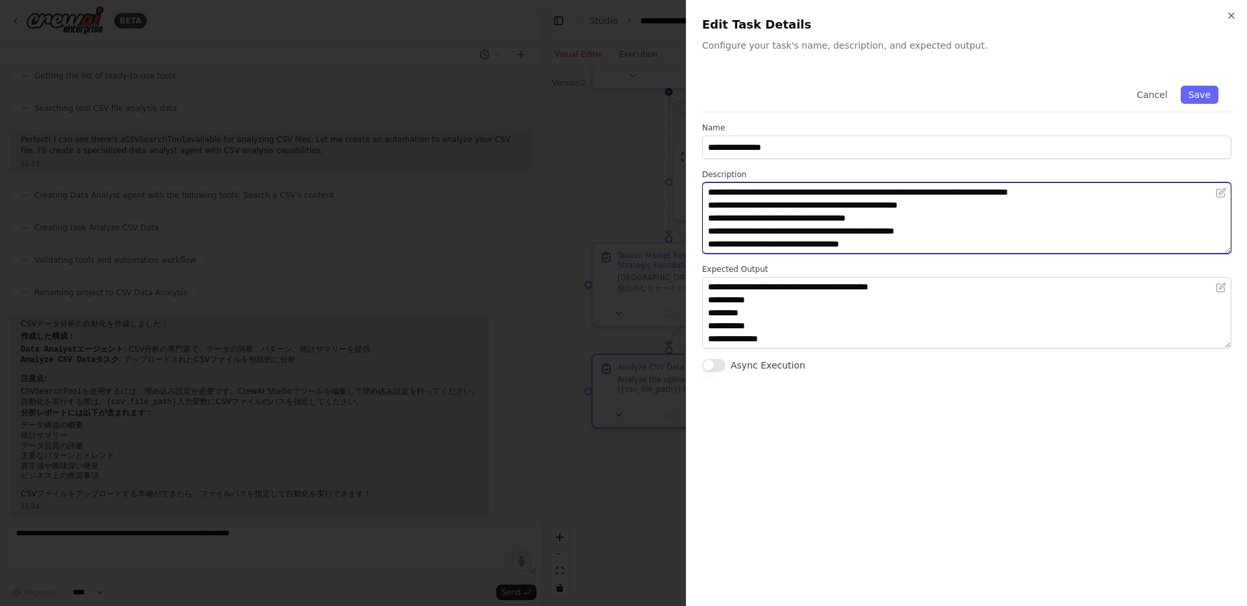
click at [966, 229] on textarea "**********" at bounding box center [966, 217] width 529 height 71
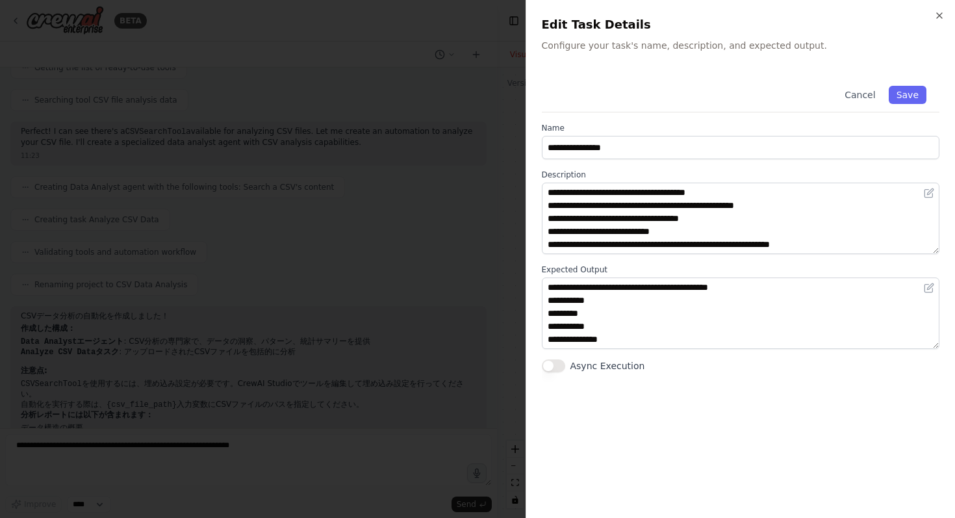
scroll to position [273, 0]
